Goal: Task Accomplishment & Management: Manage account settings

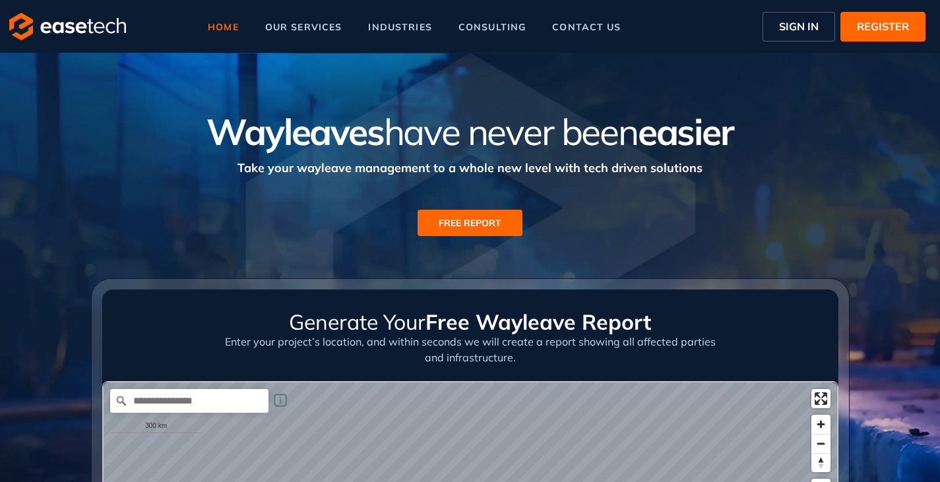
click at [801, 20] on span "SIGN IN" at bounding box center [799, 26] width 40 height 16
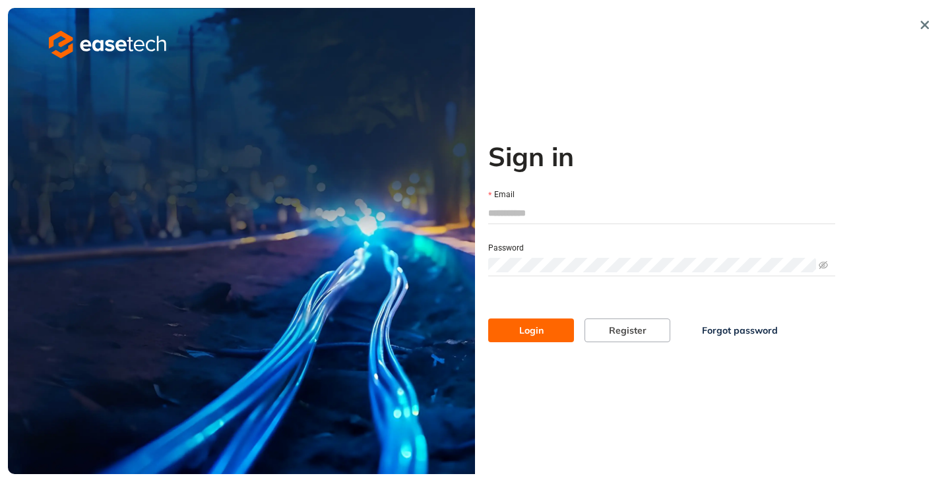
click at [542, 213] on input "Email" at bounding box center [661, 213] width 347 height 20
type input "**********"
click at [520, 334] on span "Login" at bounding box center [531, 330] width 24 height 15
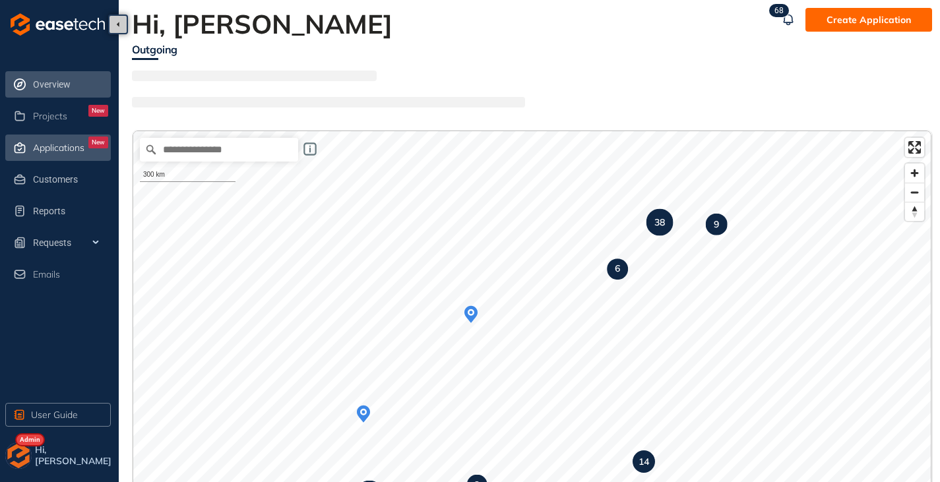
click at [65, 149] on span "Applications" at bounding box center [58, 147] width 51 height 11
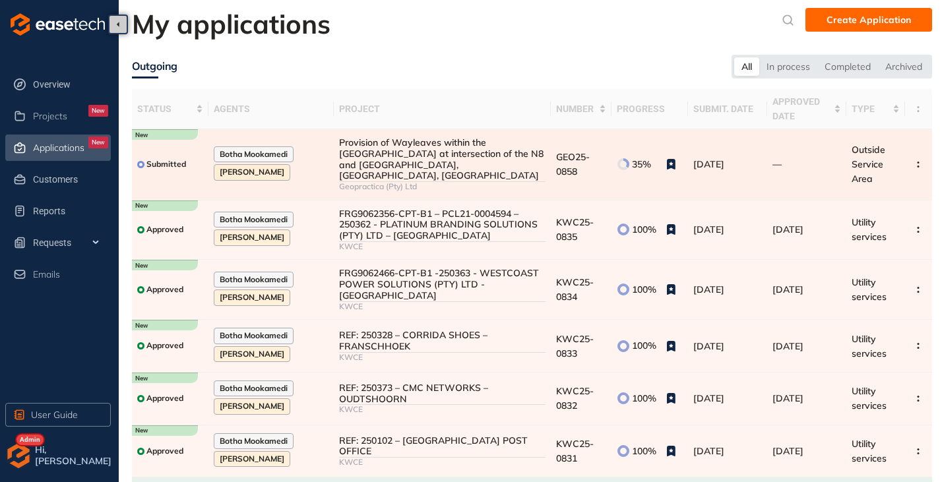
click at [352, 160] on div "Provision of Wayleaves within the [GEOGRAPHIC_DATA] at intersection of the N8 a…" at bounding box center [442, 159] width 206 height 44
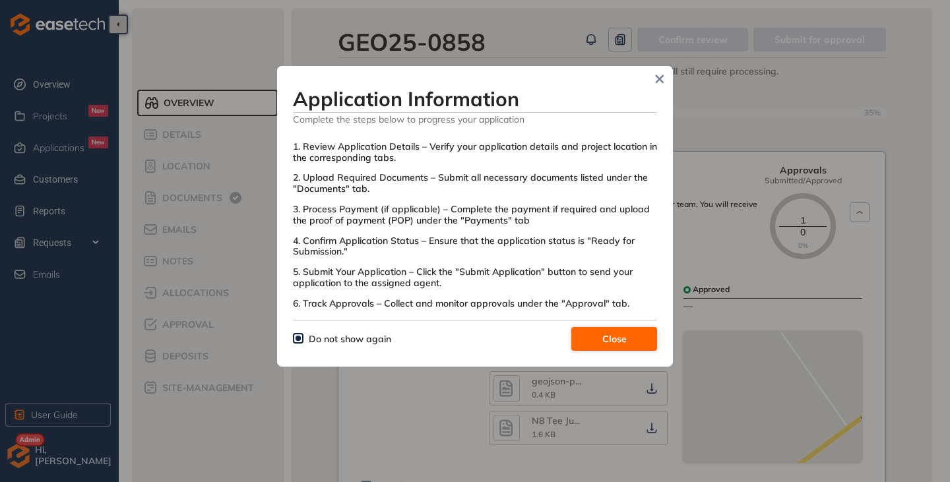
click at [595, 345] on button "Close" at bounding box center [614, 339] width 86 height 24
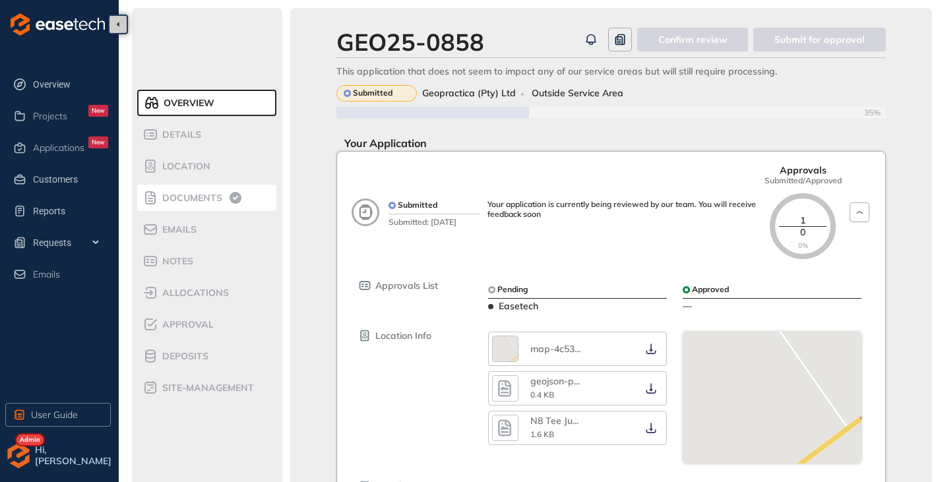
click at [197, 201] on span "Documents" at bounding box center [190, 198] width 64 height 11
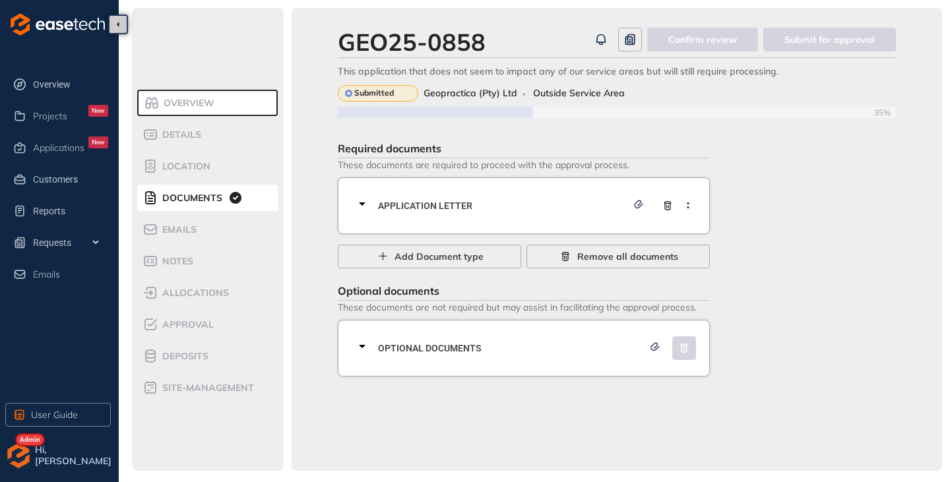
click at [366, 202] on icon at bounding box center [362, 204] width 16 height 16
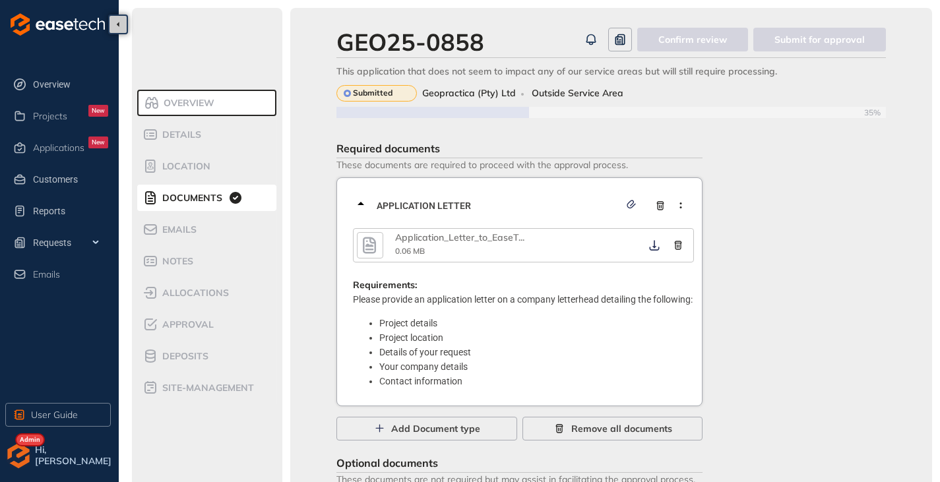
click at [363, 249] on icon "button" at bounding box center [370, 246] width 20 height 24
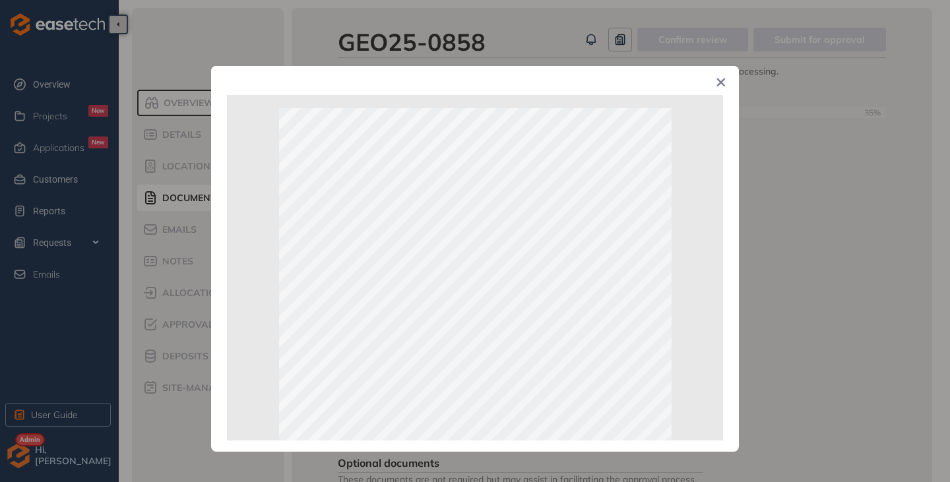
click at [720, 80] on icon "Close" at bounding box center [720, 82] width 9 height 9
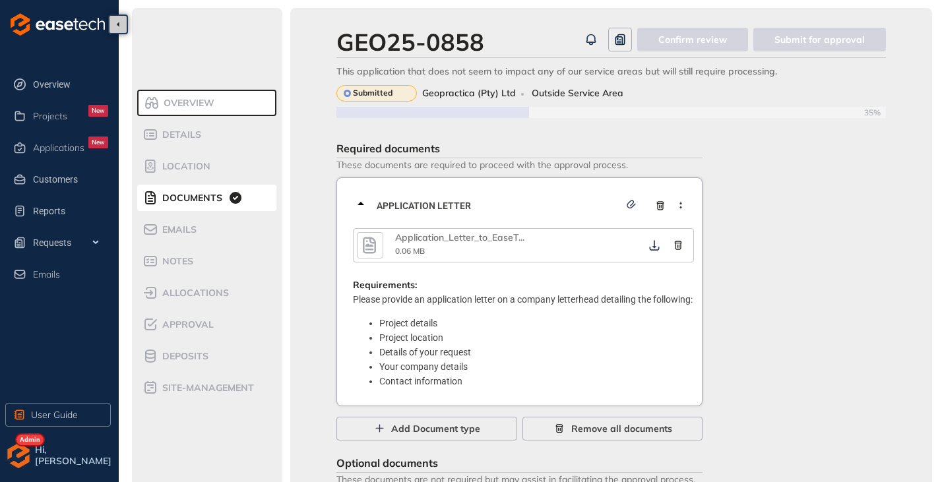
click at [363, 203] on icon at bounding box center [361, 204] width 16 height 16
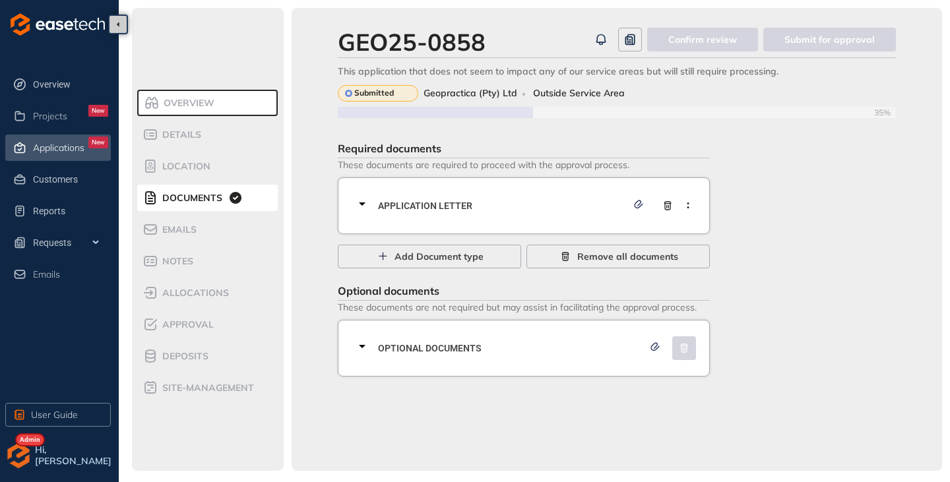
click at [52, 142] on span "Applications" at bounding box center [58, 147] width 51 height 11
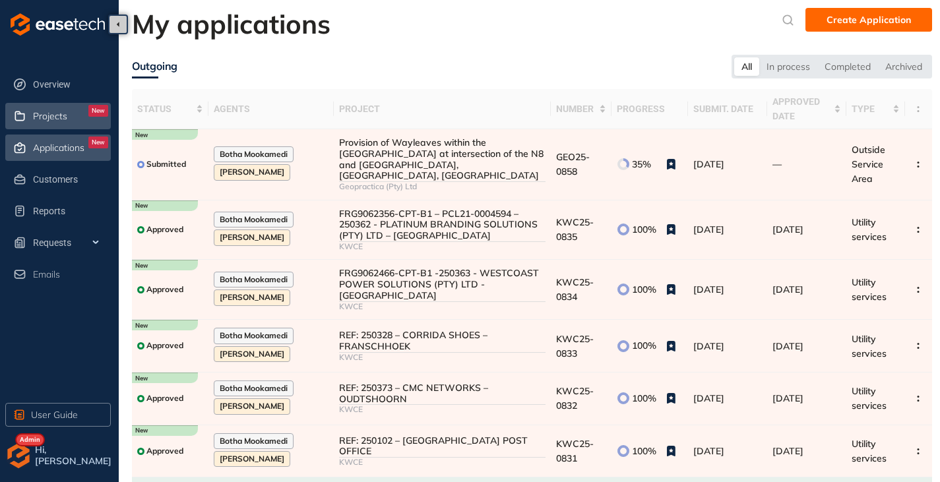
click at [52, 115] on span "Projects" at bounding box center [50, 116] width 34 height 11
